Goal: Find specific page/section: Find specific page/section

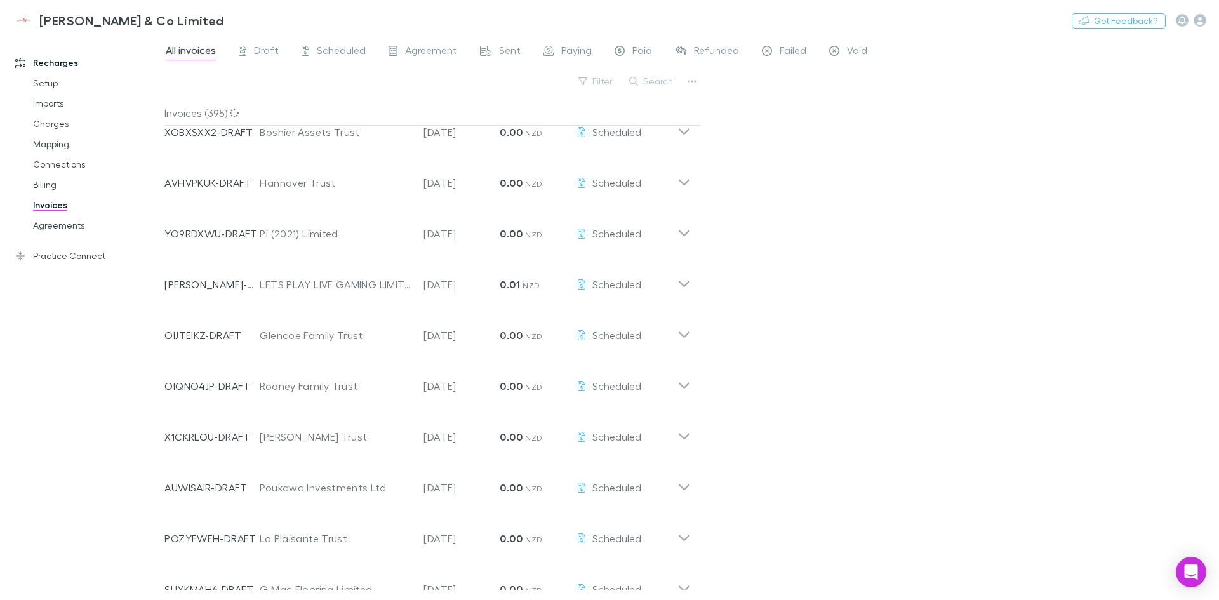
scroll to position [2158, 0]
drag, startPoint x: 107, startPoint y: 463, endPoint x: 101, endPoint y: 271, distance: 191.8
click at [325, 50] on span "Scheduled" at bounding box center [341, 52] width 49 height 17
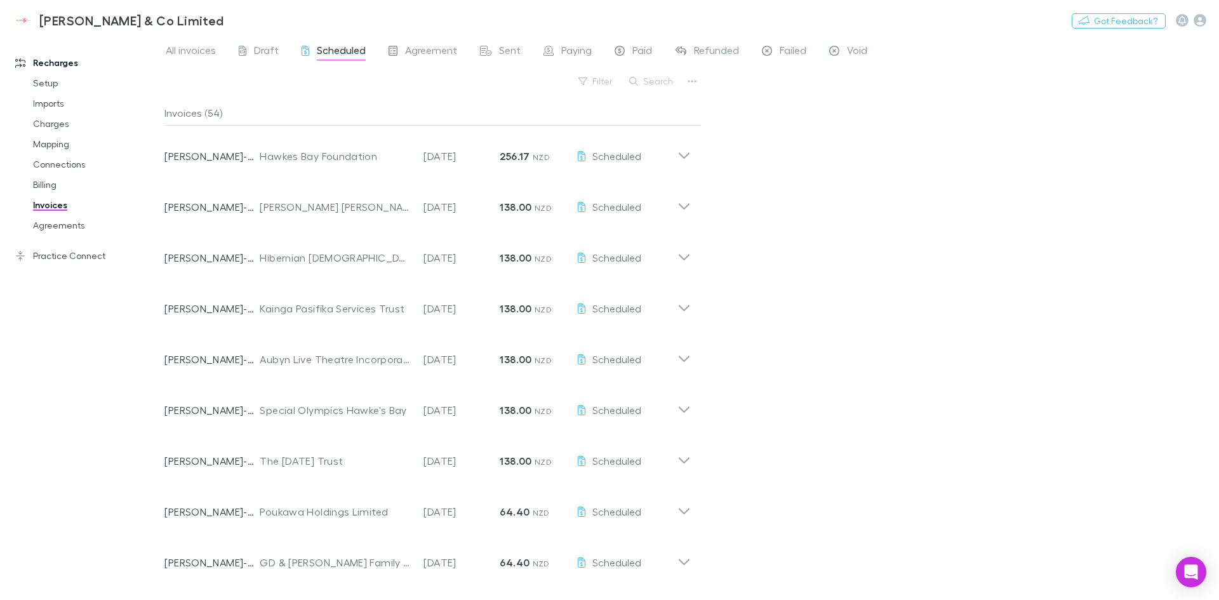
click at [577, 50] on span "Paying" at bounding box center [576, 52] width 30 height 17
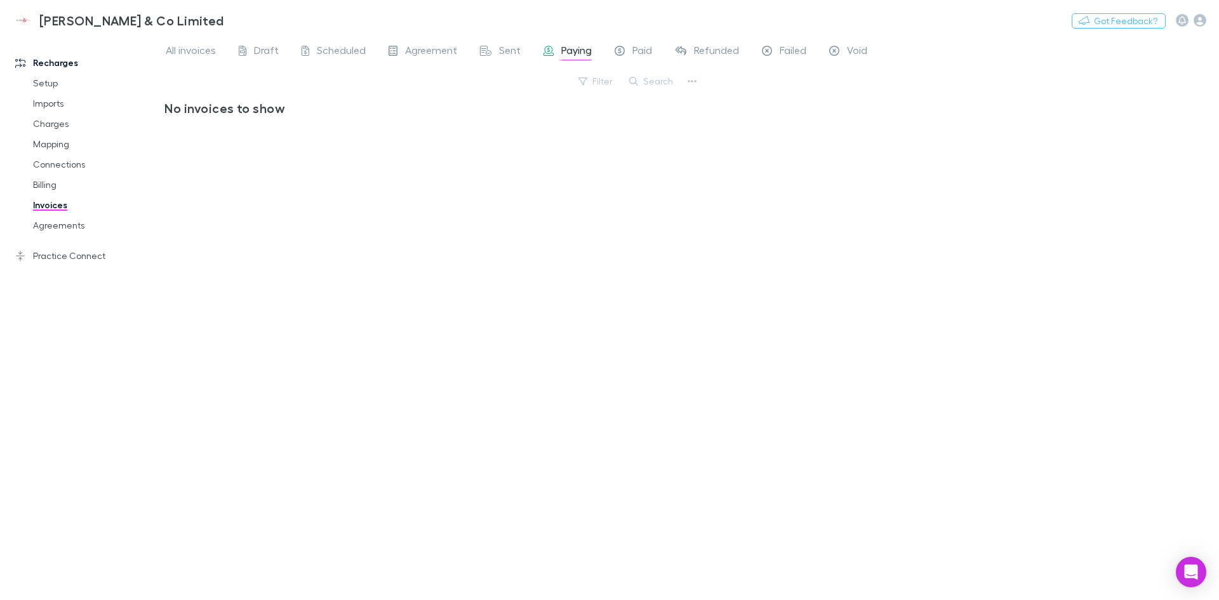
click at [659, 50] on div "All invoices Draft Scheduled Agreement Sent Paying Paid Refunded Failed Void" at bounding box center [521, 52] width 714 height 20
click at [646, 50] on span "Paid" at bounding box center [642, 52] width 20 height 17
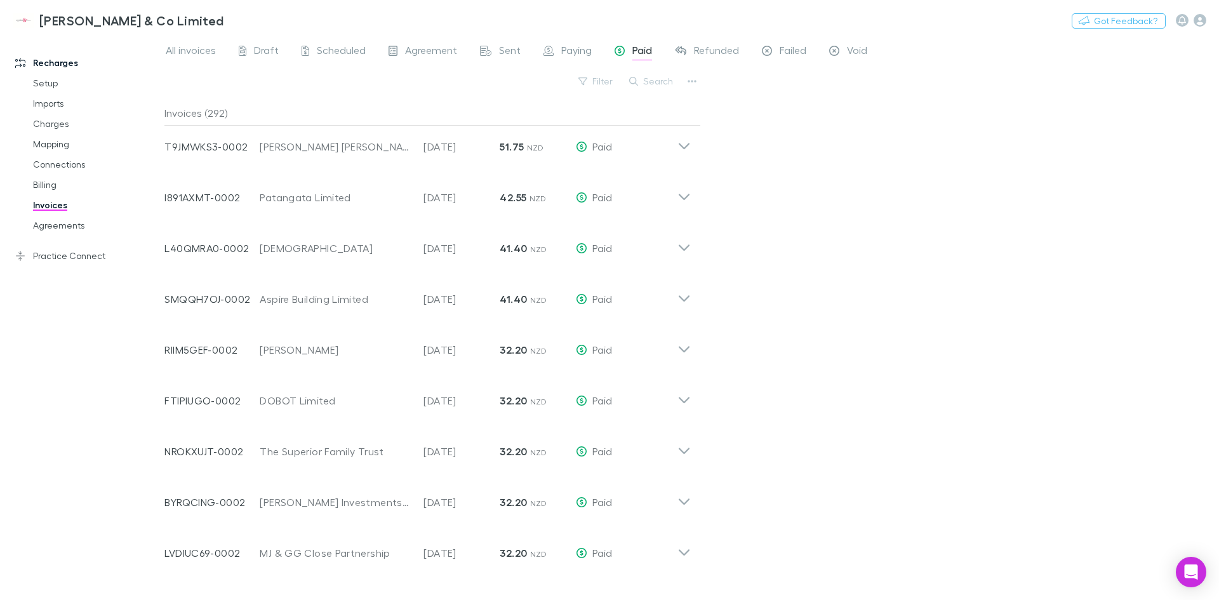
scroll to position [2539, 0]
